Goal: Task Accomplishment & Management: Manage account settings

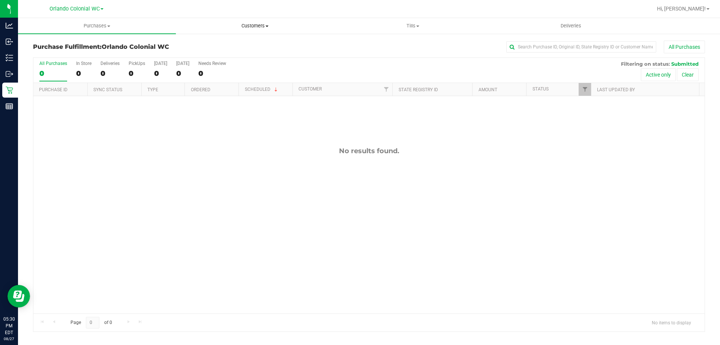
click at [246, 21] on uib-tab-heading "Customers All customers Add a new customer All physicians" at bounding box center [254, 25] width 157 height 15
click at [206, 47] on span "All customers" at bounding box center [203, 45] width 54 height 6
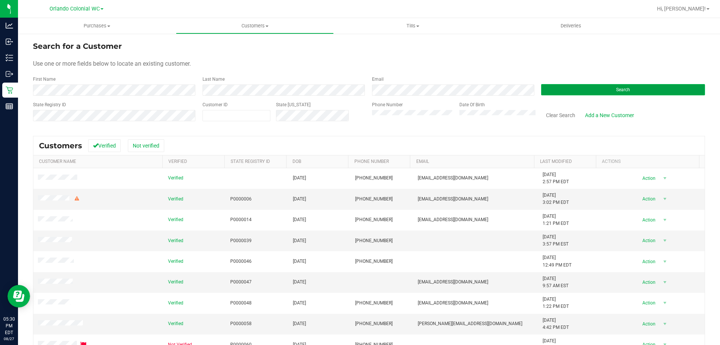
click at [608, 92] on button "Search" at bounding box center [623, 89] width 164 height 11
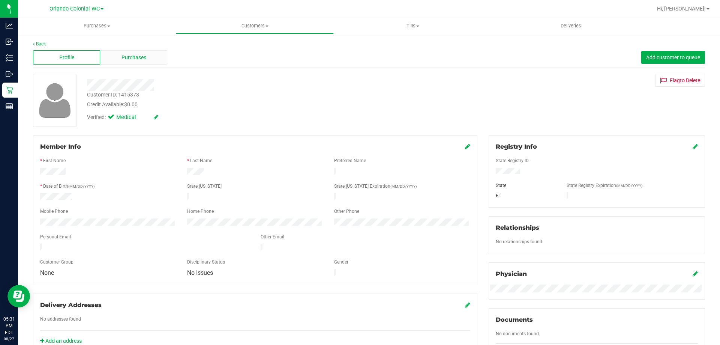
click at [144, 62] on div "Purchases" at bounding box center [133, 57] width 67 height 14
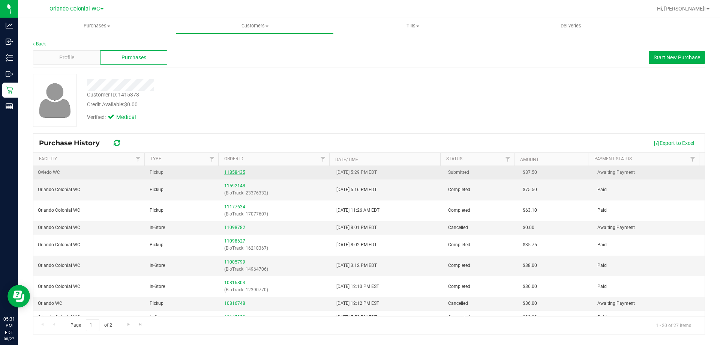
click at [228, 174] on link "11858435" at bounding box center [234, 172] width 21 height 5
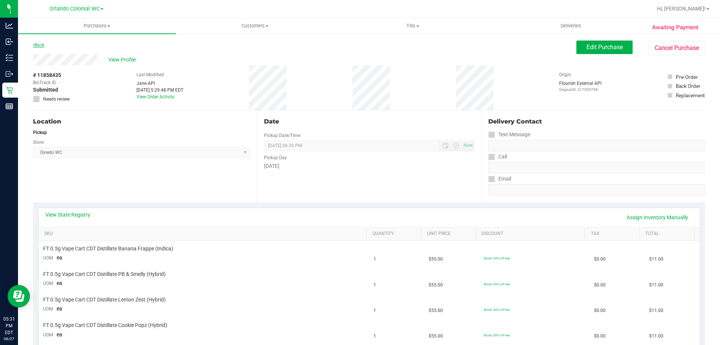
click at [39, 45] on link "Back" at bounding box center [38, 44] width 11 height 5
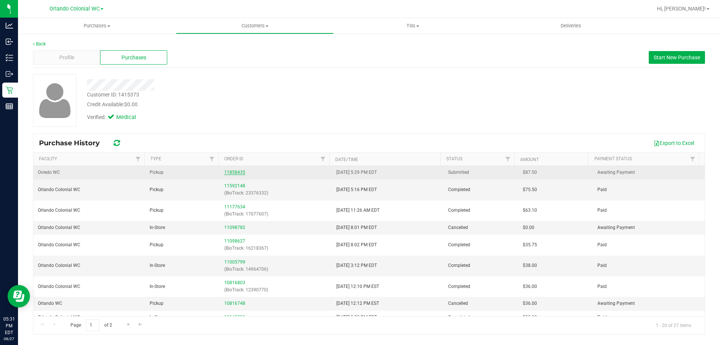
click at [231, 173] on link "11858435" at bounding box center [234, 172] width 21 height 5
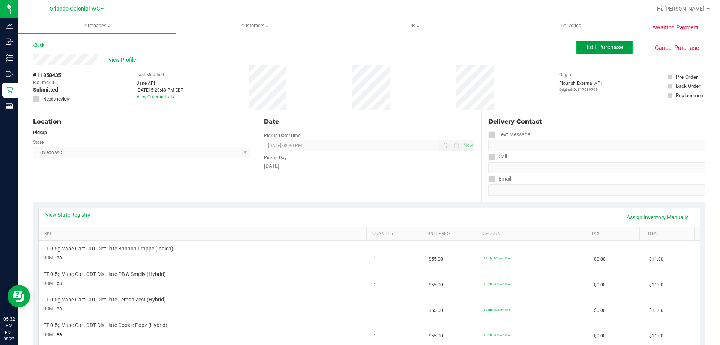
click at [584, 41] on button "Edit Purchase" at bounding box center [605, 48] width 56 height 14
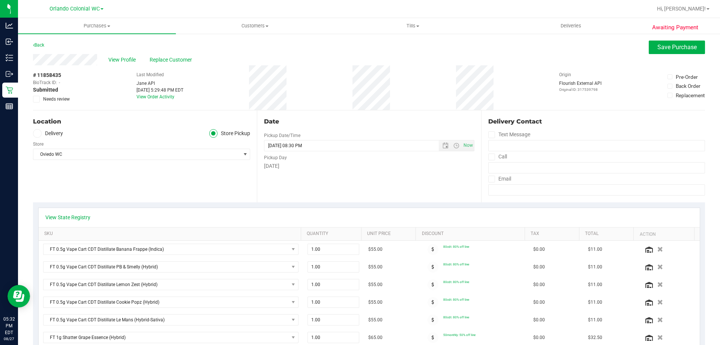
click at [59, 99] on span "Needs review" at bounding box center [56, 99] width 27 height 7
click at [0, 0] on input "Needs review" at bounding box center [0, 0] width 0 height 0
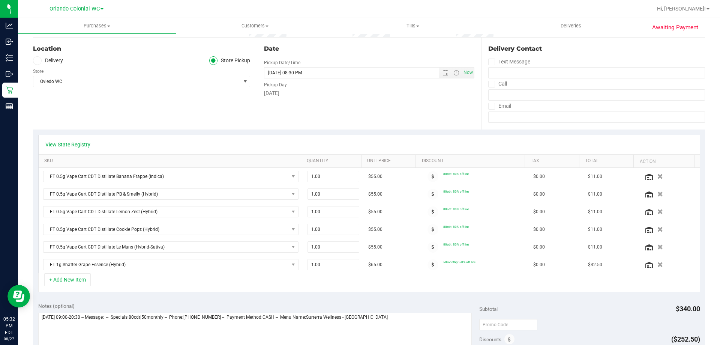
scroll to position [150, 0]
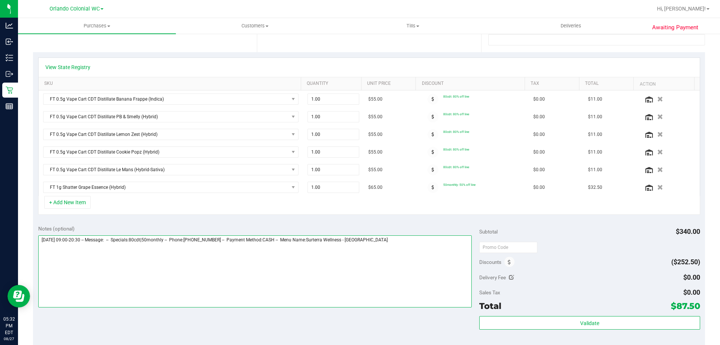
drag, startPoint x: 412, startPoint y: 243, endPoint x: 416, endPoint y: 242, distance: 4.2
click at [412, 243] on textarea at bounding box center [255, 271] width 434 height 72
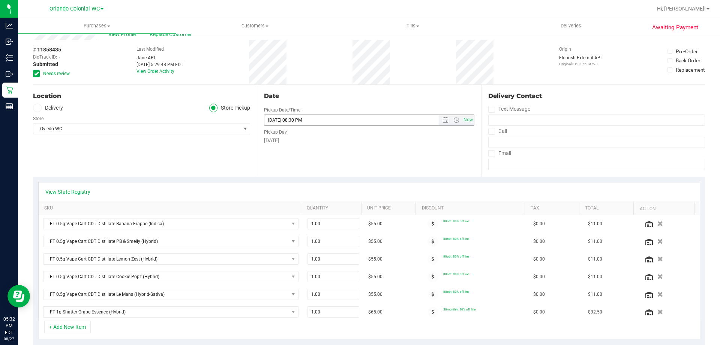
scroll to position [0, 0]
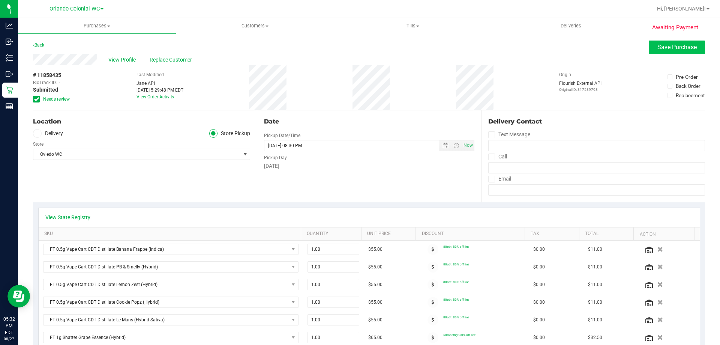
type textarea "Wednesday 08/27/2025 09:00-20:30 -- Message: -- Specials:80cdt|50monthly -- Pho…"
drag, startPoint x: 685, startPoint y: 44, endPoint x: 663, endPoint y: 48, distance: 22.1
click at [685, 44] on span "Save Purchase" at bounding box center [677, 47] width 39 height 7
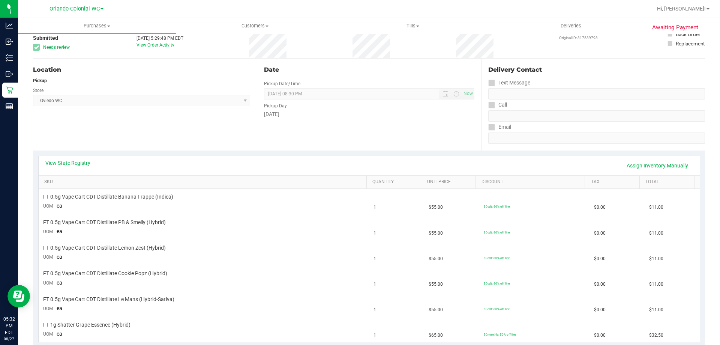
scroll to position [113, 0]
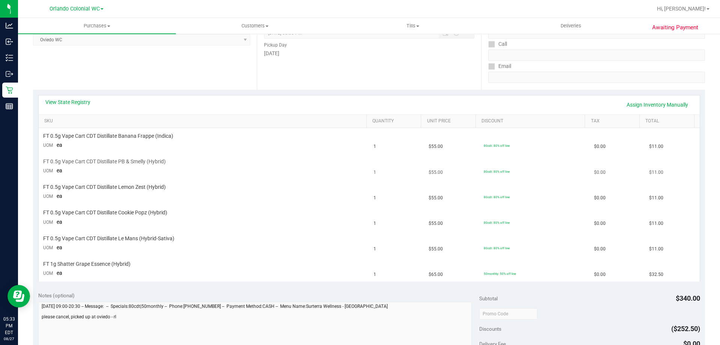
click at [135, 164] on span "FT 0.5g Vape Cart CDT Distillate PB & Smelly (Hybrid)" at bounding box center [104, 161] width 123 height 7
copy div "FT 0.5g Vape Cart CDT Distillate PB & Smelly (Hybrid)"
click at [151, 235] on span "FT 0.5g Vape Cart CDT Distillate Le Mans (Hybrid-Sativa)" at bounding box center [108, 238] width 131 height 7
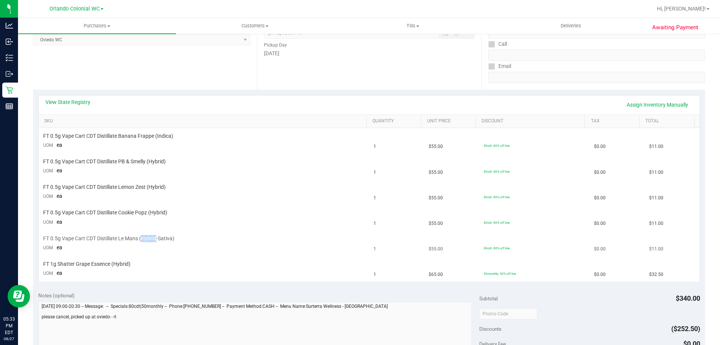
click at [151, 235] on span "FT 0.5g Vape Cart CDT Distillate Le Mans (Hybrid-Sativa)" at bounding box center [108, 238] width 131 height 7
copy div "FT 0.5g Vape Cart CDT Distillate Le Mans (Hybrid-Sativa)"
click at [109, 263] on span "FT 1g Shatter Grape Essence (Hybrid)" at bounding box center [86, 263] width 87 height 7
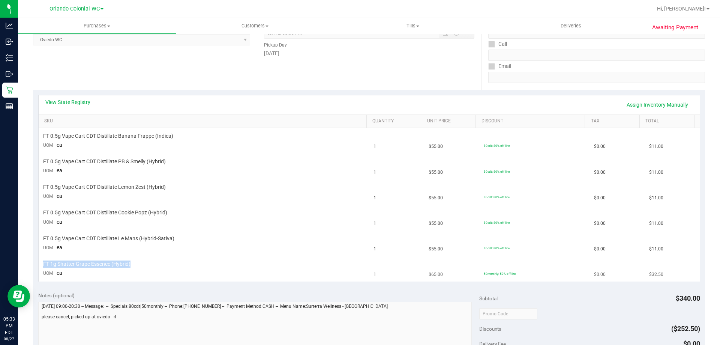
click at [109, 263] on span "FT 1g Shatter Grape Essence (Hybrid)" at bounding box center [86, 263] width 87 height 7
copy div "FT 1g Shatter Grape Essence (Hybrid)"
click at [146, 162] on span "FT 0.5g Vape Cart CDT Distillate PB & Smelly (Hybrid)" at bounding box center [104, 161] width 123 height 7
click at [144, 237] on span "FT 0.5g Vape Cart CDT Distillate Le Mans (Hybrid-Sativa)" at bounding box center [108, 238] width 131 height 7
click at [132, 162] on span "FT 0.5g Vape Cart CDT Distillate PB & Smelly (Hybrid)" at bounding box center [104, 161] width 123 height 7
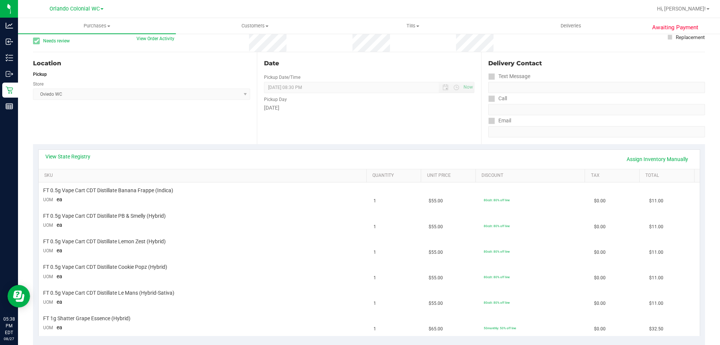
scroll to position [0, 0]
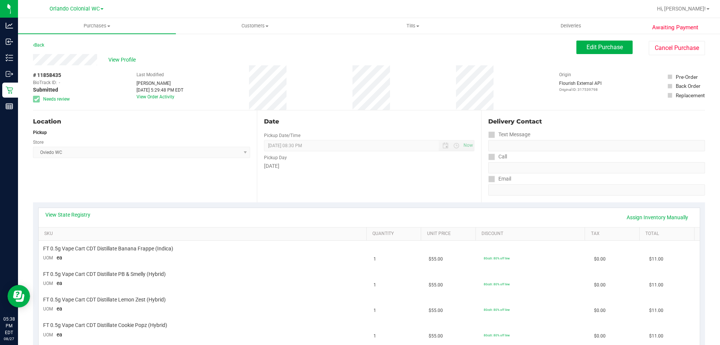
click at [39, 41] on div "Back" at bounding box center [38, 45] width 11 height 9
click at [40, 42] on div "Back" at bounding box center [38, 45] width 11 height 9
click at [43, 47] on link "Back" at bounding box center [38, 44] width 11 height 5
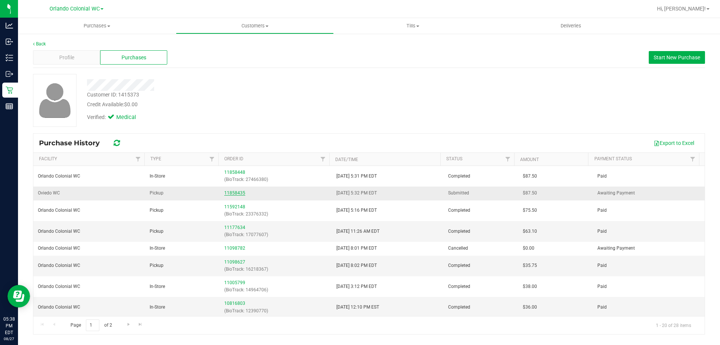
click at [233, 192] on link "11858435" at bounding box center [234, 192] width 21 height 5
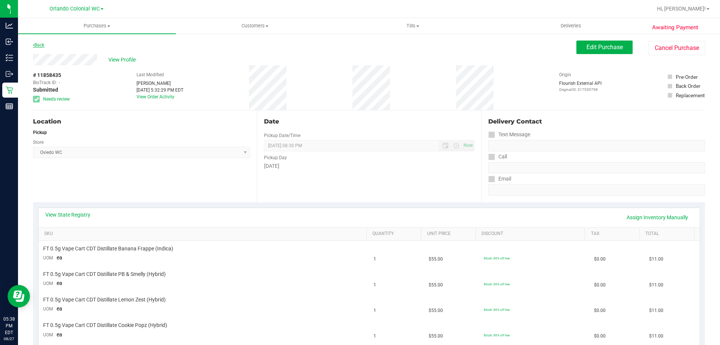
click at [42, 44] on link "Back" at bounding box center [38, 44] width 11 height 5
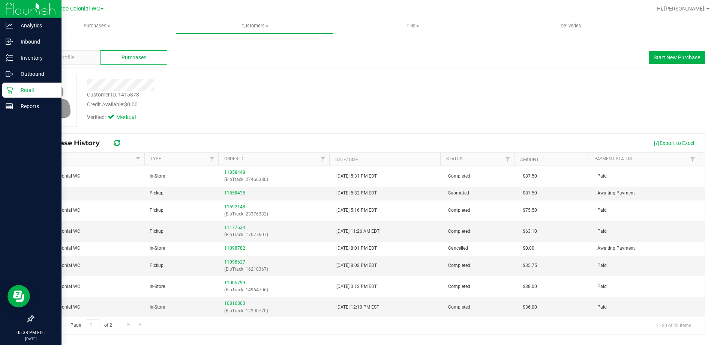
click at [18, 87] on p "Retail" at bounding box center [35, 90] width 45 height 9
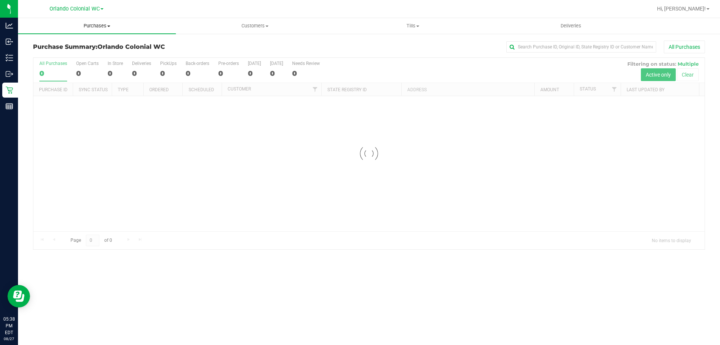
click at [99, 28] on span "Purchases" at bounding box center [97, 26] width 158 height 7
click at [74, 50] on li "Fulfillment" at bounding box center [97, 54] width 158 height 9
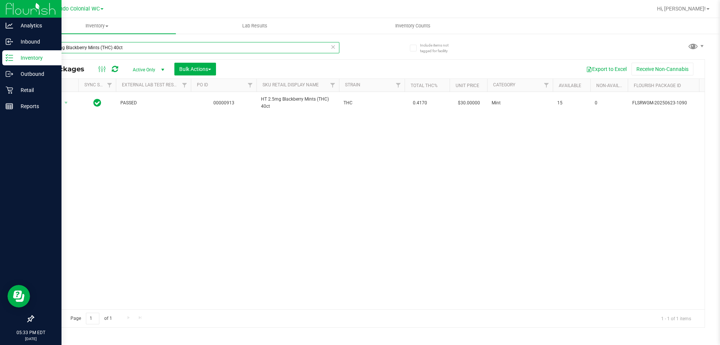
drag, startPoint x: 138, startPoint y: 47, endPoint x: 0, endPoint y: 56, distance: 137.9
click at [0, 50] on div "Analytics Inbound Inventory Outbound Retail Reports 05:33 PM EDT 08/27/2025 08/…" at bounding box center [360, 172] width 720 height 345
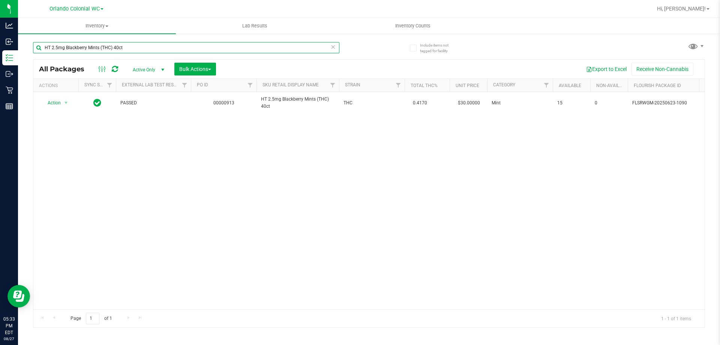
paste input "FT 0.5g Vape Cart CDT Distillate PB & Smelly (Hybrid)"
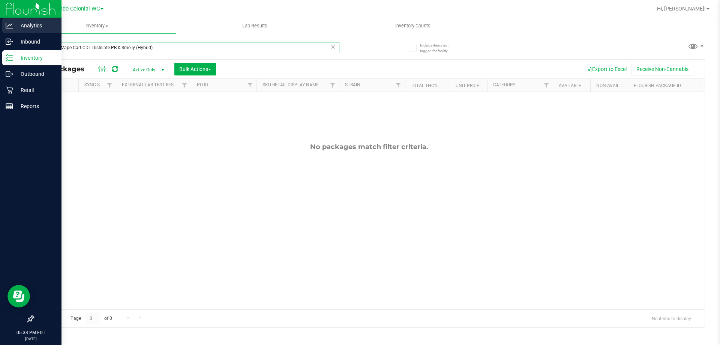
drag, startPoint x: 173, startPoint y: 42, endPoint x: 0, endPoint y: 31, distance: 173.7
click at [0, 32] on div "Analytics Inbound Inventory Outbound Retail Reports 05:33 PM EDT 08/27/2025 08/…" at bounding box center [360, 172] width 720 height 345
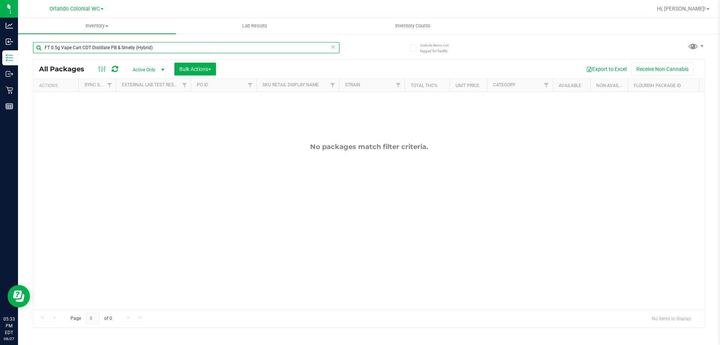
paste input "Le Mans (Hybrid-Sativa"
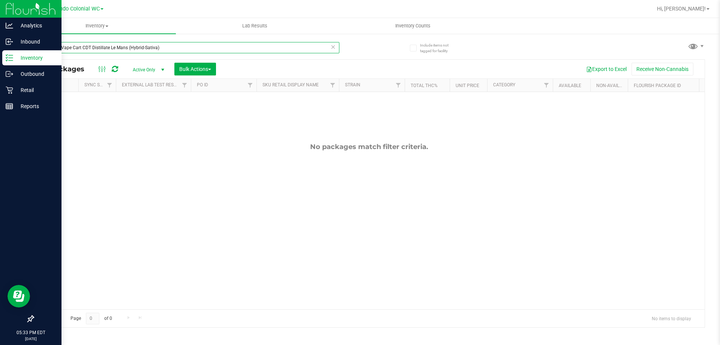
drag, startPoint x: 174, startPoint y: 46, endPoint x: 0, endPoint y: 65, distance: 175.5
click at [0, 66] on div "Analytics Inbound Inventory Outbound Retail Reports 05:33 PM EDT 08/27/2025 08/…" at bounding box center [360, 172] width 720 height 345
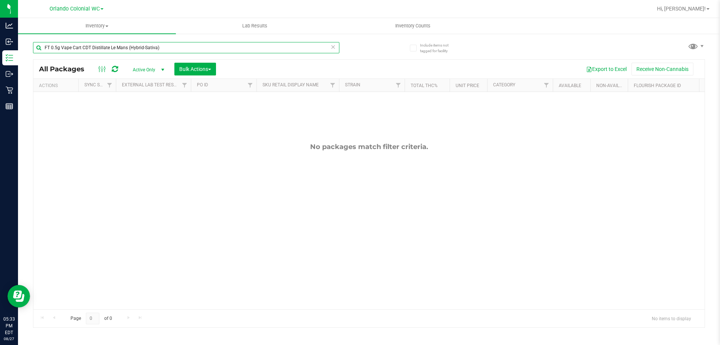
paste input "1g Shatter Grape Essence (Hybrid"
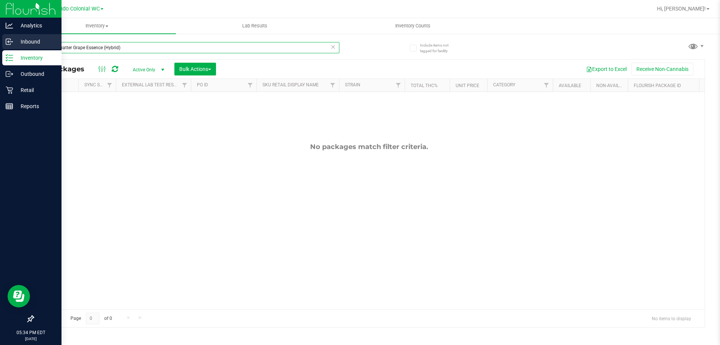
drag, startPoint x: 125, startPoint y: 47, endPoint x: 0, endPoint y: 37, distance: 125.6
click at [0, 38] on div "Analytics Inbound Inventory Outbound Retail Reports 05:34 PM EDT 08/27/2025 08/…" at bounding box center [360, 172] width 720 height 345
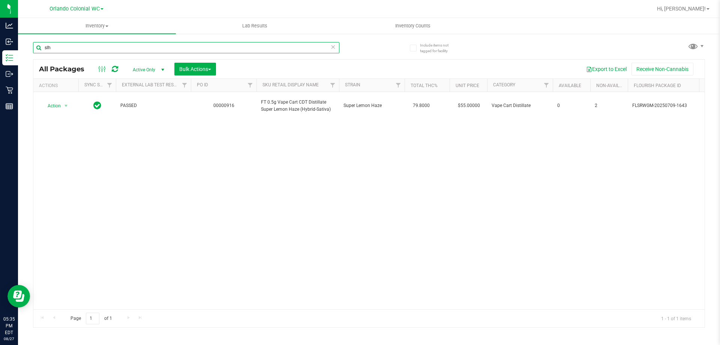
type input "slh"
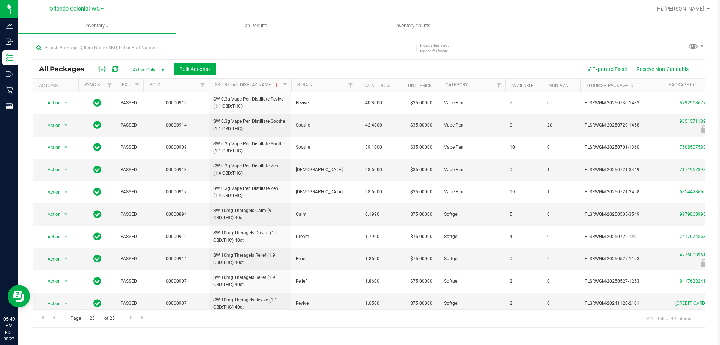
scroll to position [251, 0]
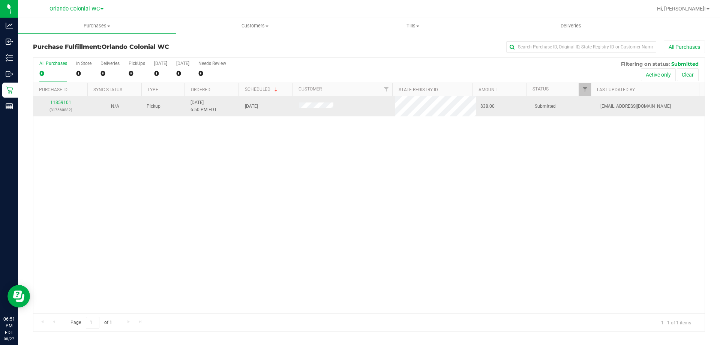
click at [56, 103] on link "11859101" at bounding box center [60, 102] width 21 height 5
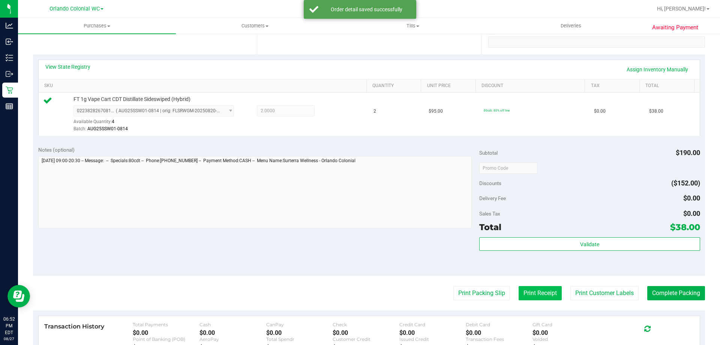
scroll to position [263, 0]
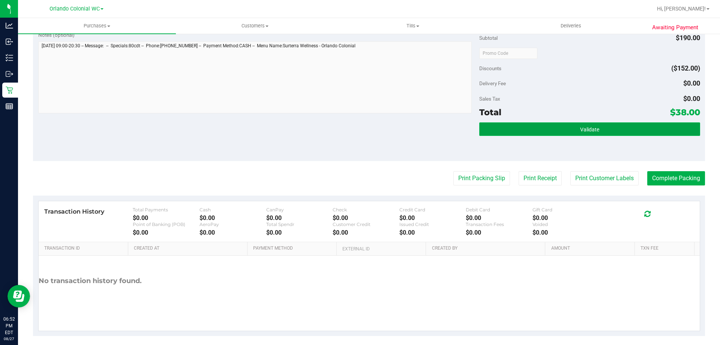
click at [559, 131] on button "Validate" at bounding box center [589, 129] width 221 height 14
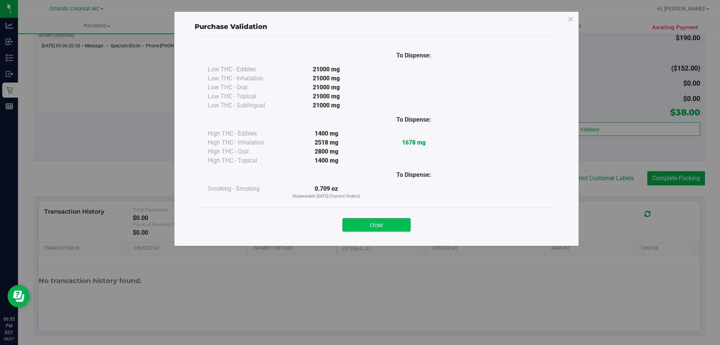
click at [383, 221] on button "Close" at bounding box center [376, 225] width 68 height 14
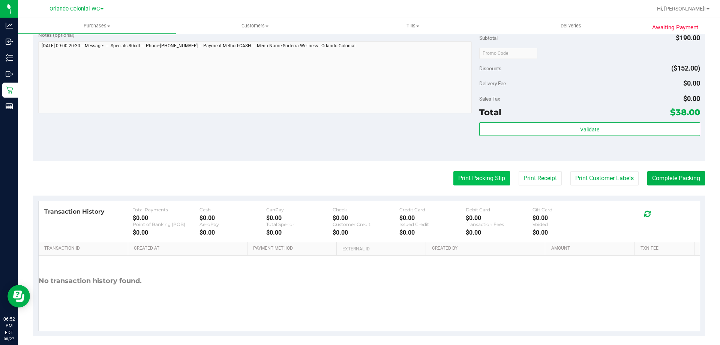
click at [486, 174] on button "Print Packing Slip" at bounding box center [481, 178] width 57 height 14
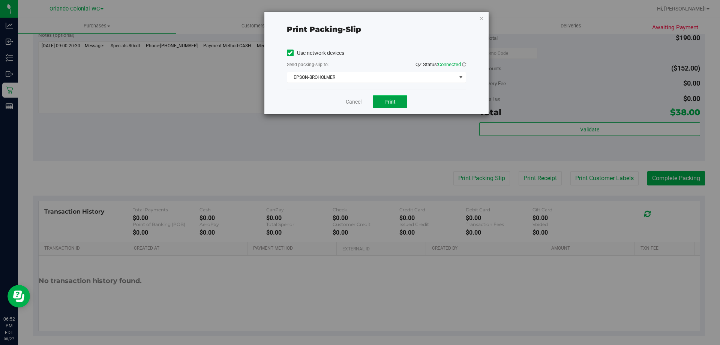
click at [390, 100] on span "Print" at bounding box center [389, 102] width 11 height 6
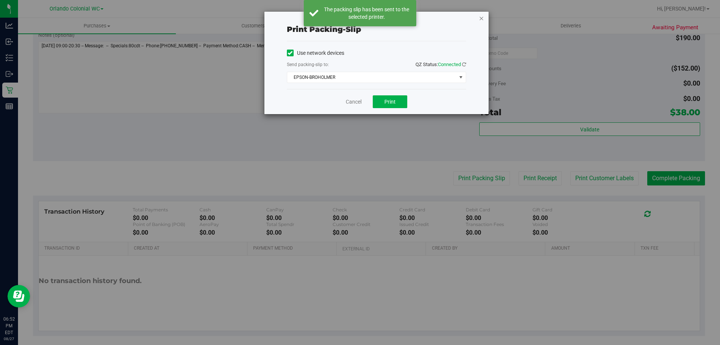
click at [482, 15] on icon "button" at bounding box center [481, 18] width 5 height 9
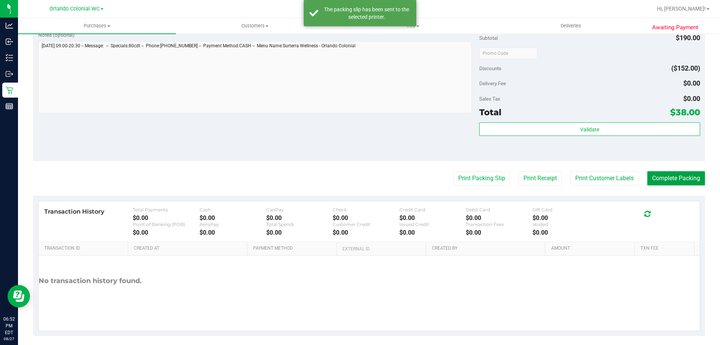
click at [680, 173] on button "Complete Packing" at bounding box center [676, 178] width 58 height 14
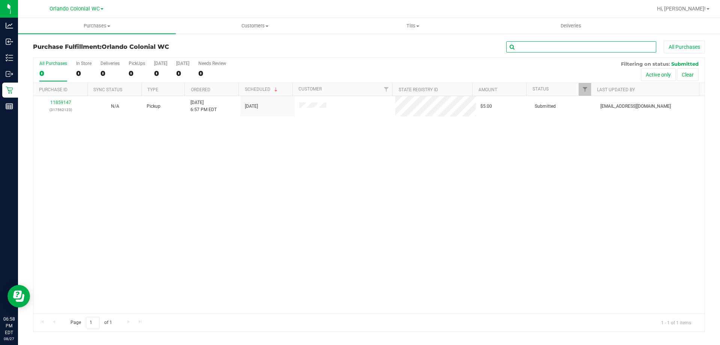
click at [529, 51] on input "text" at bounding box center [581, 46] width 150 height 11
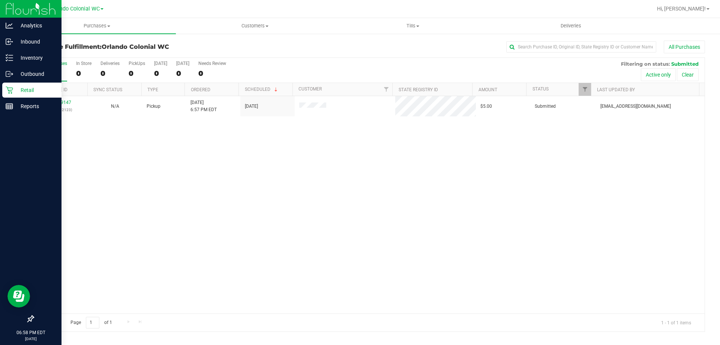
click at [10, 94] on div "Retail" at bounding box center [31, 90] width 59 height 15
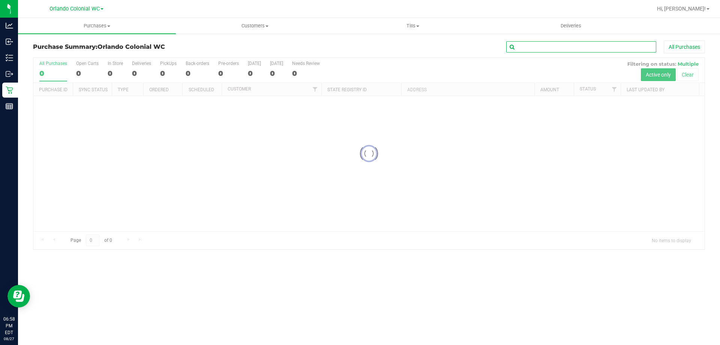
click at [539, 43] on input "text" at bounding box center [581, 46] width 150 height 11
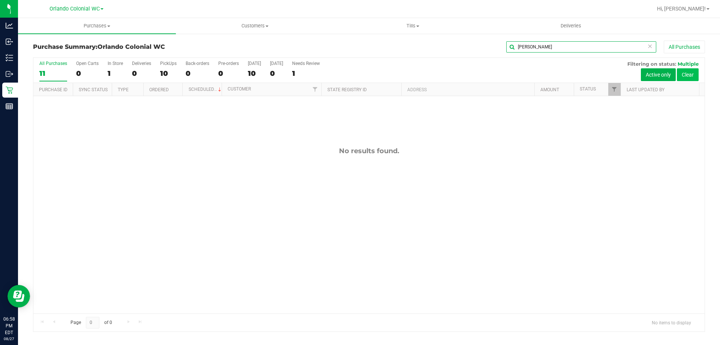
type input "vickee velez"
click at [686, 75] on button "Clear" at bounding box center [688, 74] width 22 height 13
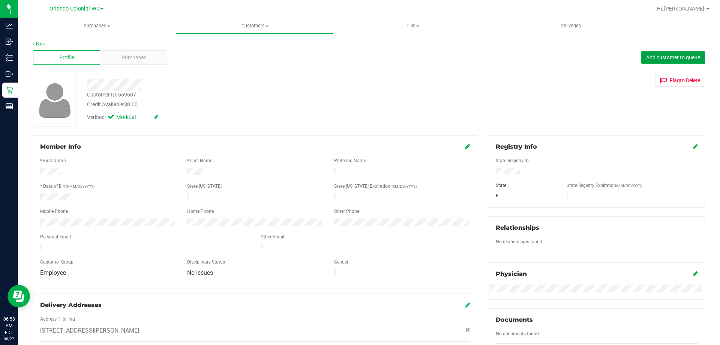
click at [659, 62] on button "Add customer to queue" at bounding box center [673, 57] width 64 height 13
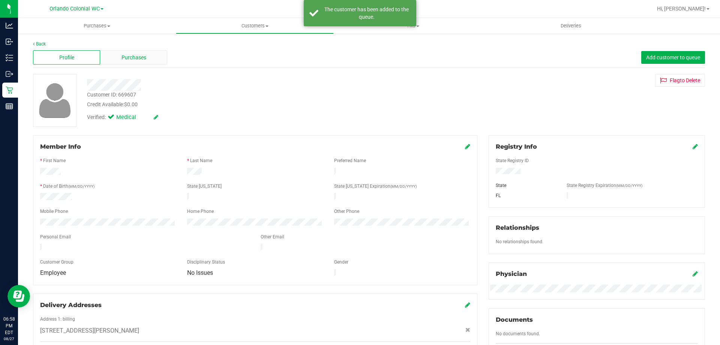
click at [136, 60] on span "Purchases" at bounding box center [134, 58] width 25 height 8
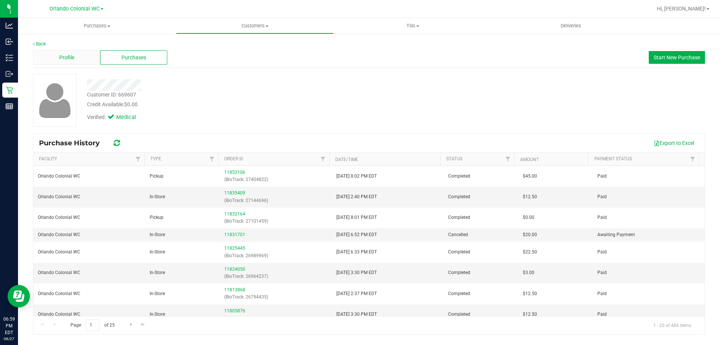
click at [73, 57] on span "Profile" at bounding box center [66, 58] width 15 height 8
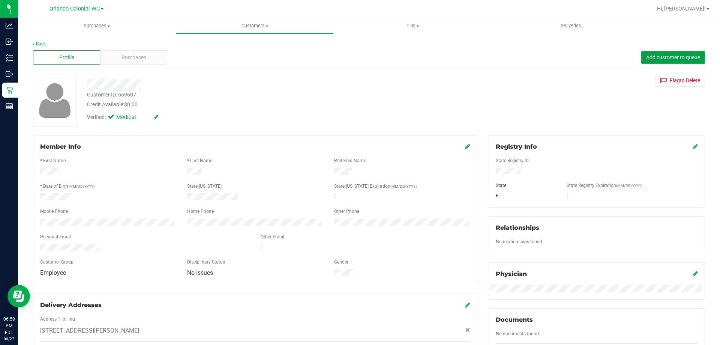
click at [681, 57] on span "Add customer to queue" at bounding box center [673, 57] width 54 height 6
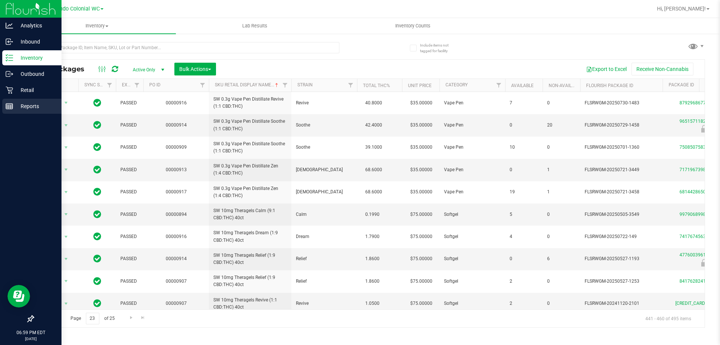
scroll to position [251, 0]
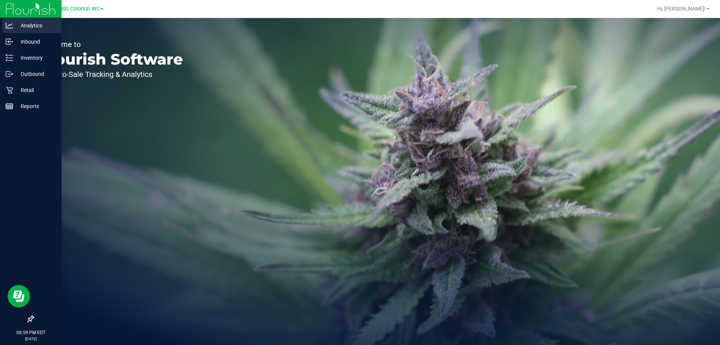
click at [27, 27] on p "Analytics" at bounding box center [35, 25] width 45 height 9
